Goal: Transaction & Acquisition: Book appointment/travel/reservation

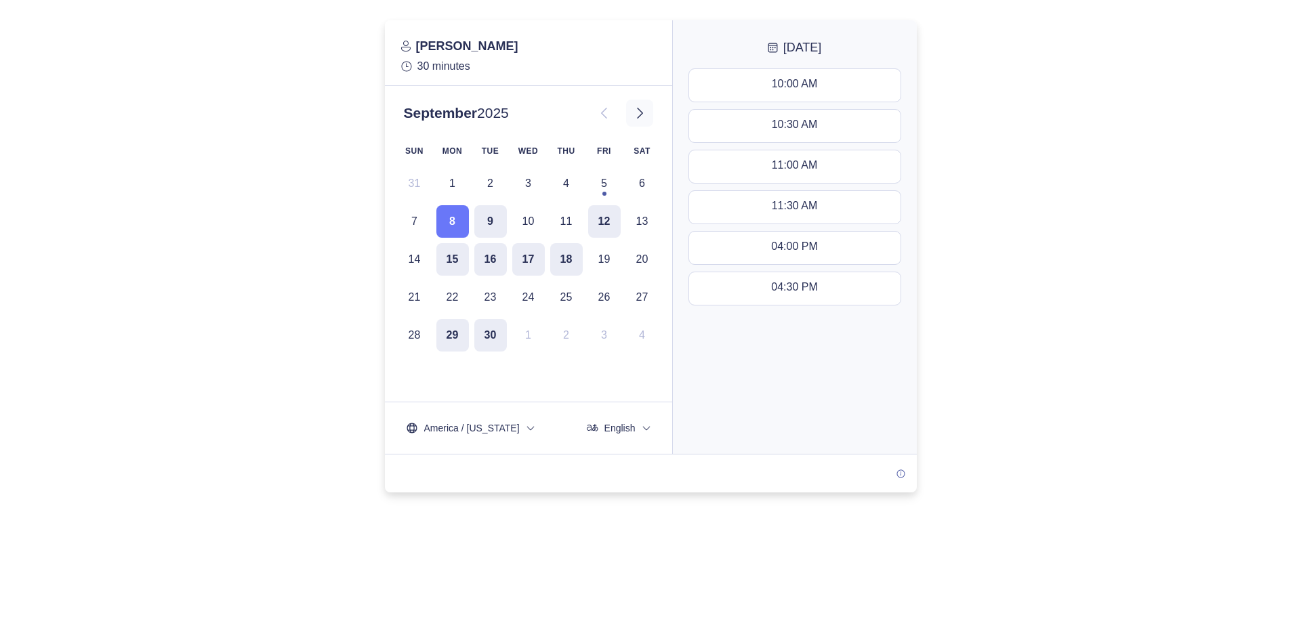
click at [641, 117] on icon at bounding box center [640, 113] width 16 height 16
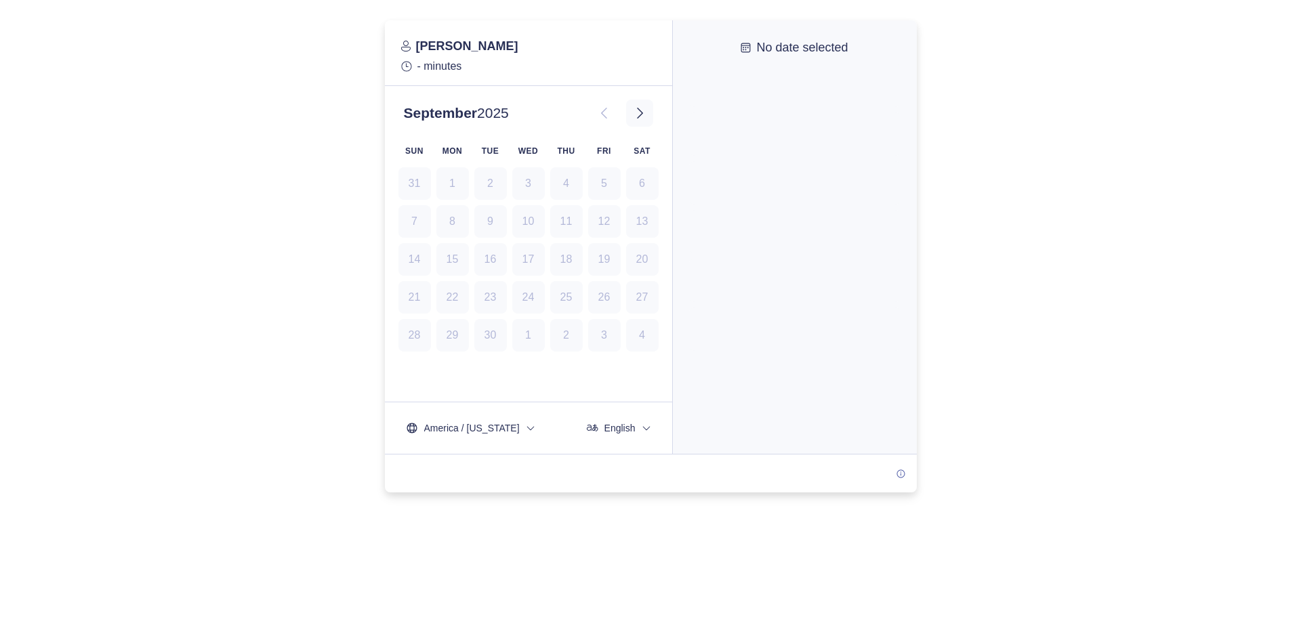
click at [636, 110] on icon at bounding box center [640, 113] width 16 height 16
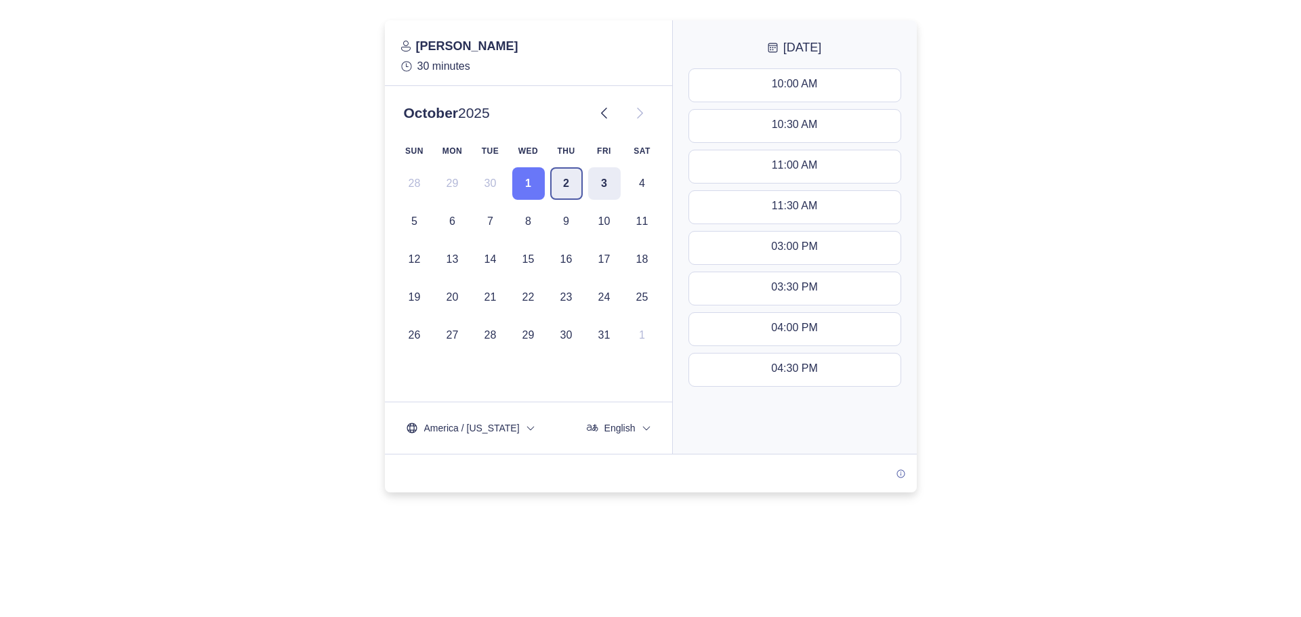
click at [565, 187] on button "2" at bounding box center [566, 183] width 33 height 33
click at [747, 89] on div "10:00 AM - 10:30 AM" at bounding box center [794, 85] width 101 height 15
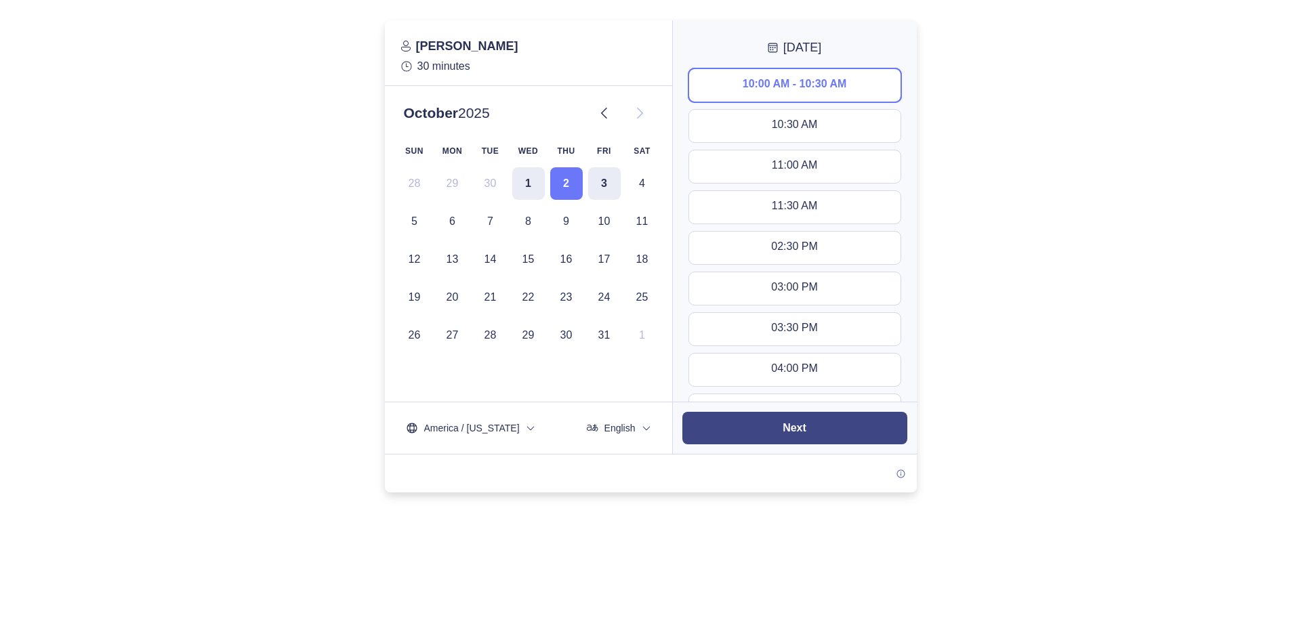
click at [783, 434] on button "Next" at bounding box center [794, 428] width 225 height 33
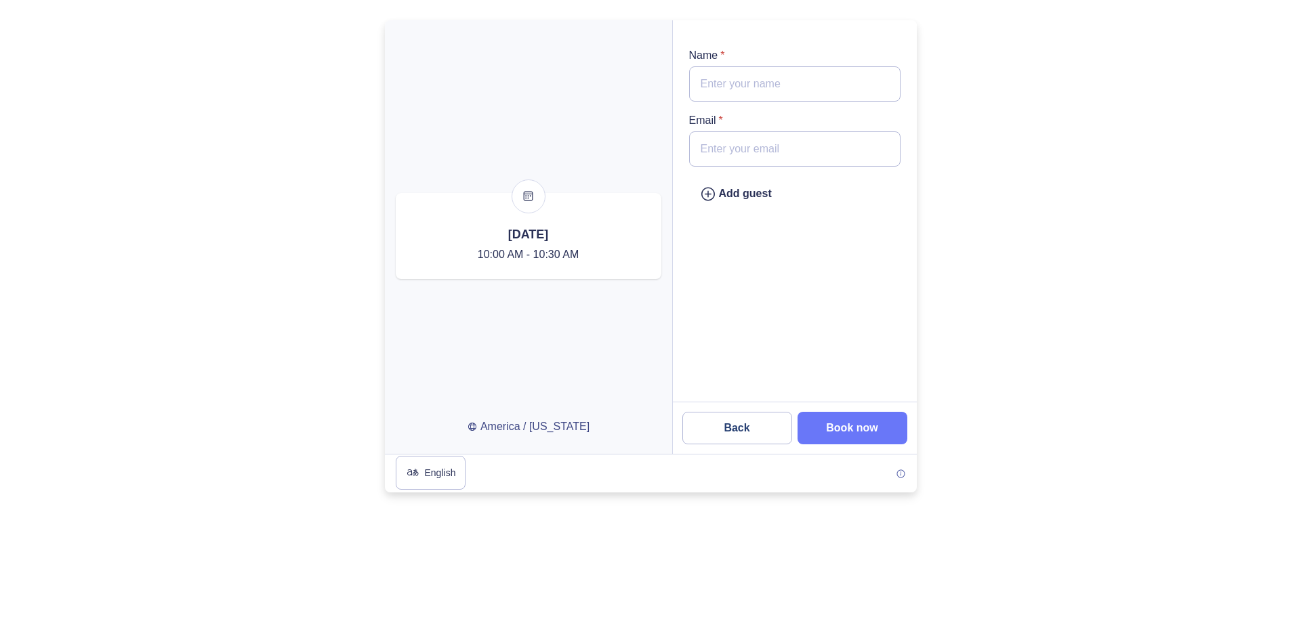
click at [737, 89] on input "Name *" at bounding box center [794, 83] width 211 height 35
type input "[PERSON_NAME]"
type input "[PERSON_NAME][EMAIL_ADDRESS][DOMAIN_NAME]"
click at [825, 316] on div "Add guest" at bounding box center [795, 216] width 244 height 371
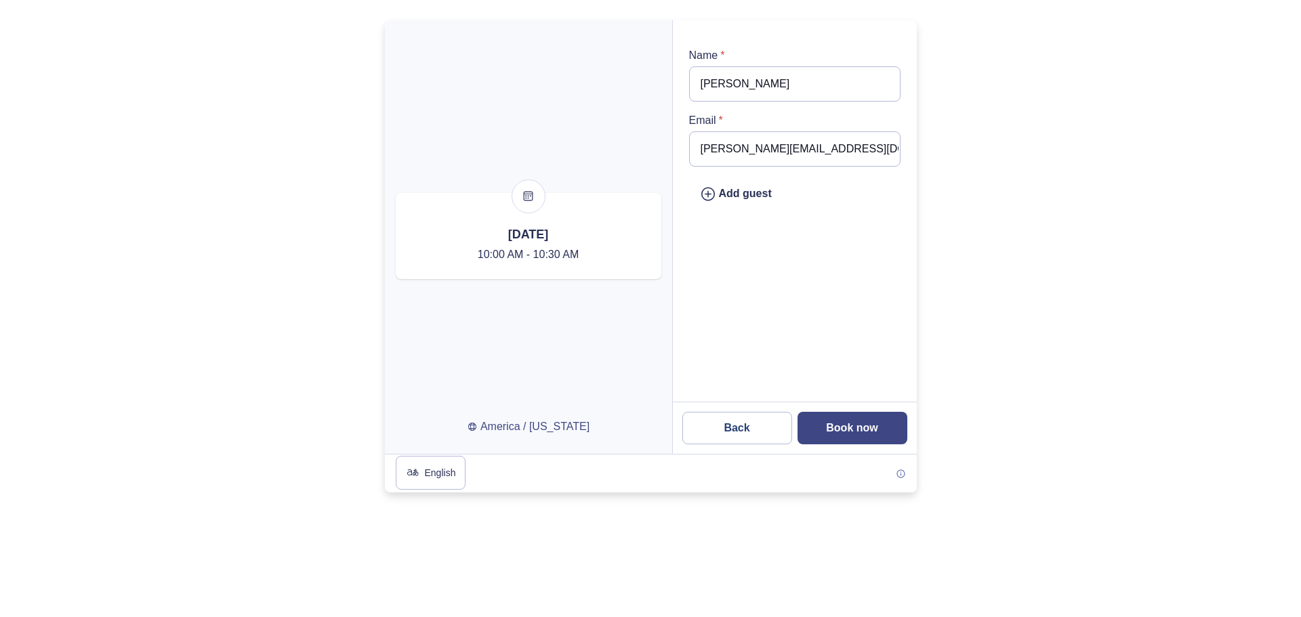
click at [850, 434] on button "Book now" at bounding box center [853, 428] width 110 height 33
